Goal: Task Accomplishment & Management: Use online tool/utility

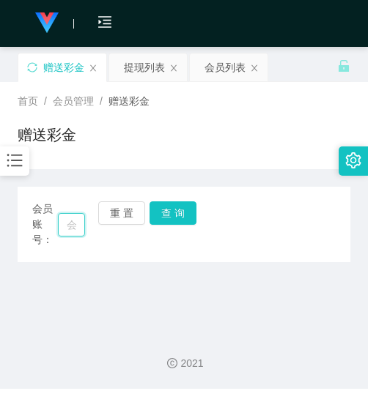
click at [79, 231] on input "text" at bounding box center [71, 224] width 27 height 23
paste input "0142980699"
type input "0142980699"
click at [167, 214] on button "查 询" at bounding box center [172, 212] width 47 height 23
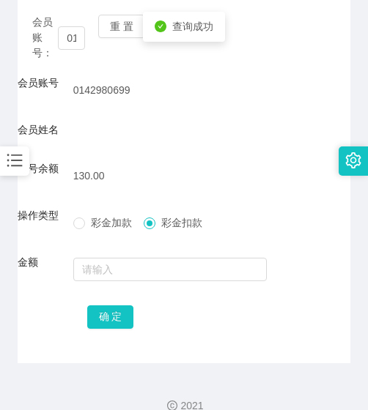
scroll to position [208, 0]
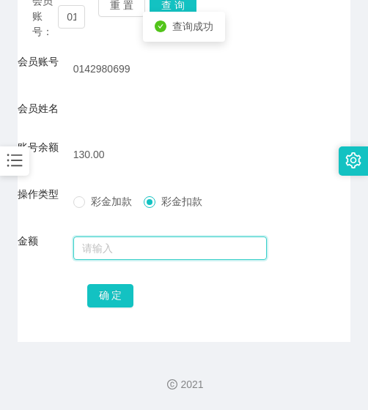
click at [153, 242] on input "text" at bounding box center [170, 248] width 194 height 23
type input "130"
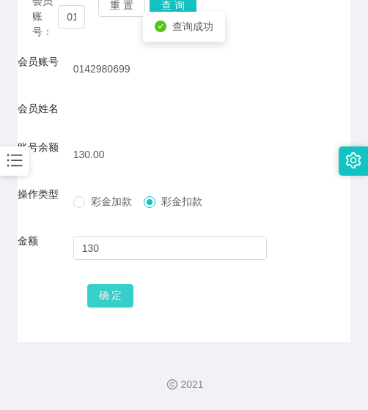
click at [124, 292] on button "确 定" at bounding box center [110, 295] width 47 height 23
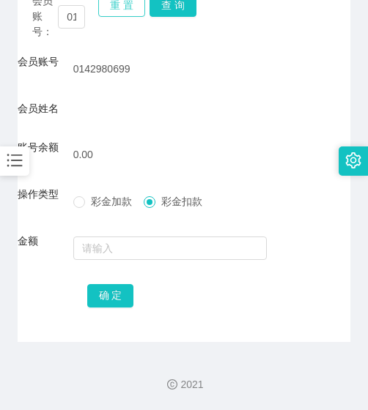
click at [136, 10] on button "重 置" at bounding box center [121, 4] width 47 height 23
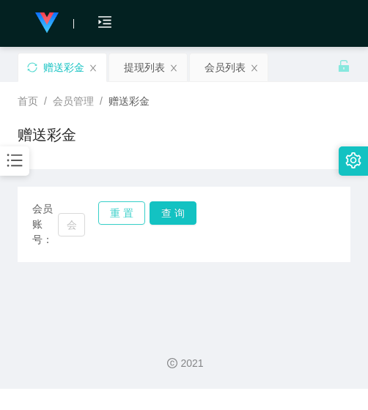
scroll to position [0, 0]
click at [75, 215] on input "text" at bounding box center [71, 224] width 27 height 23
paste input "SW1012"
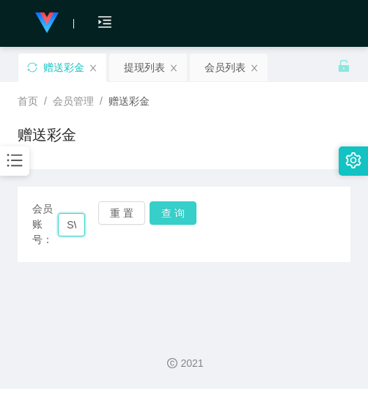
scroll to position [0, 28]
type input "SW1012"
click at [158, 218] on button "查 询" at bounding box center [172, 212] width 47 height 23
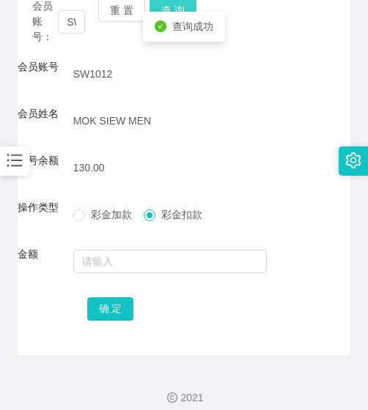
scroll to position [216, 0]
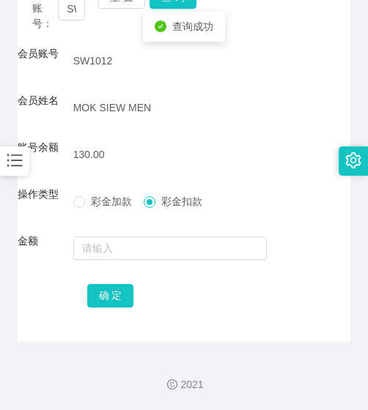
click at [139, 230] on form "会员账号 SW1012 会员姓名 MOK SIEW MEN 账号余额 130.00 操作类型 彩金加款 彩金扣款 金额 确 定" at bounding box center [184, 178] width 332 height 264
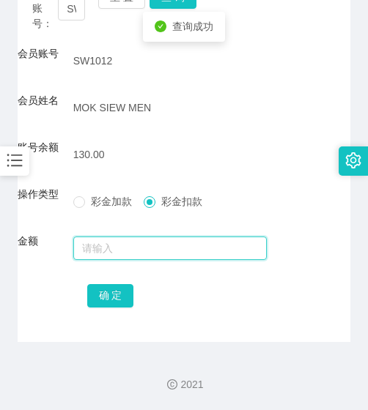
click at [139, 238] on input "text" at bounding box center [170, 248] width 194 height 23
type input "130"
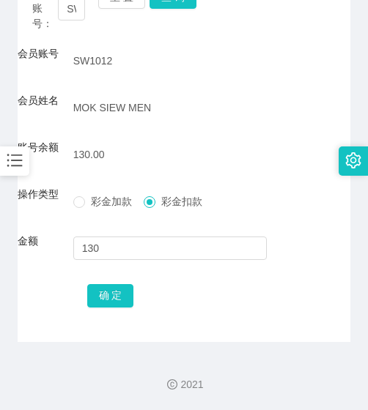
click at [119, 308] on div "确 定" at bounding box center [184, 294] width 194 height 29
click at [118, 298] on button "确 定" at bounding box center [110, 295] width 47 height 23
